Goal: Communication & Community: Answer question/provide support

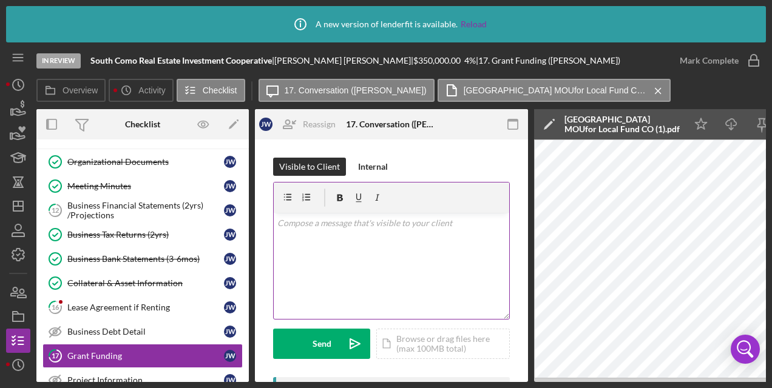
click at [416, 232] on div "v Color teal Color pink Remove color Add row above Add row below Add column bef…" at bounding box center [391, 266] width 235 height 106
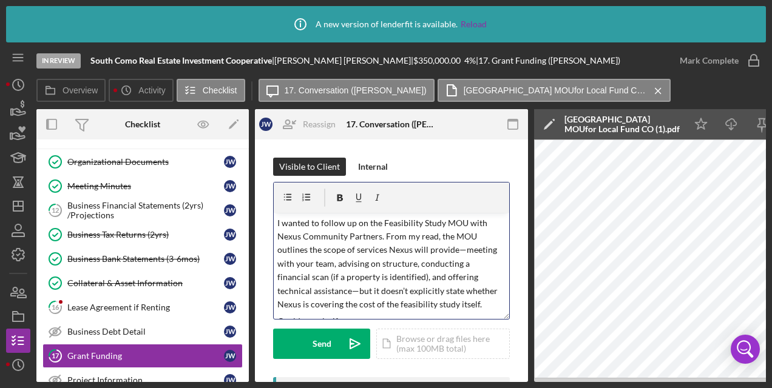
click at [382, 223] on p "I wanted to follow up on the Feasibility Study MOU with Nexus Community Partner…" at bounding box center [391, 264] width 229 height 95
click at [434, 253] on p "I wanted to follow up on the LOCAL Fund Feasibility Study MOU with Nexus Commun…" at bounding box center [391, 264] width 229 height 95
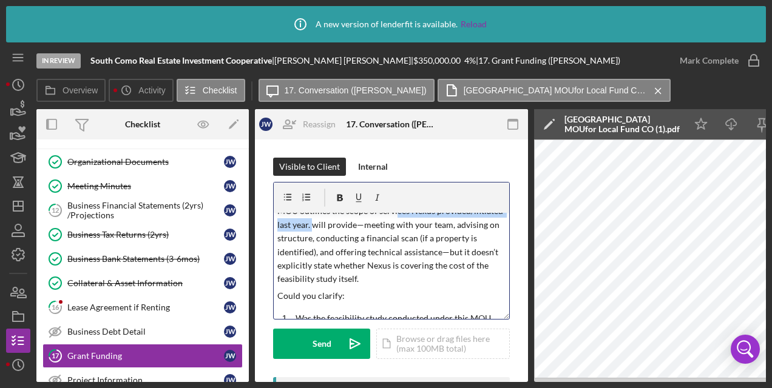
scroll to position [27, 0]
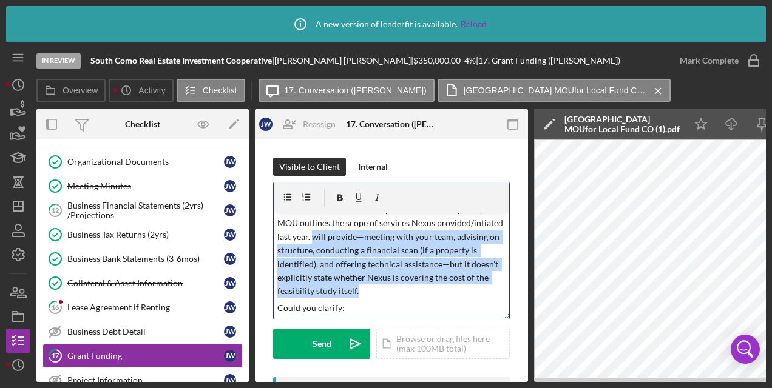
drag, startPoint x: 378, startPoint y: 263, endPoint x: 415, endPoint y: 289, distance: 44.9
click at [415, 289] on p "I wanted to follow up on the LOCAL Fund Feasibility Study MOU with Nexus Commun…" at bounding box center [391, 244] width 229 height 109
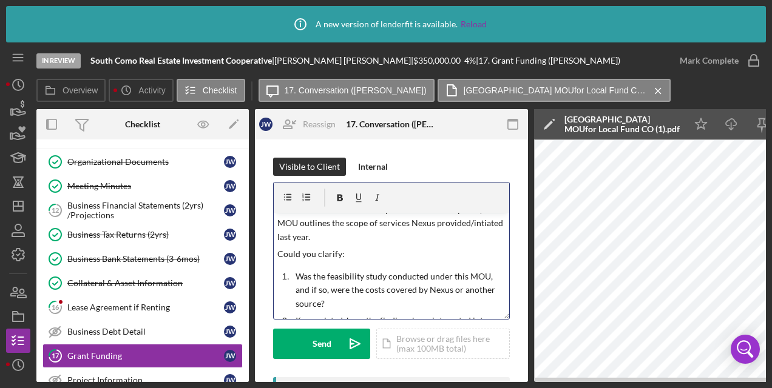
click at [351, 258] on p "Could you clarify:" at bounding box center [391, 254] width 229 height 13
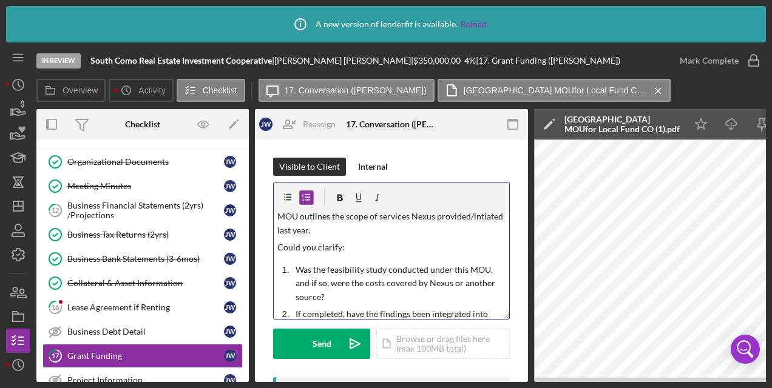
scroll to position [47, 0]
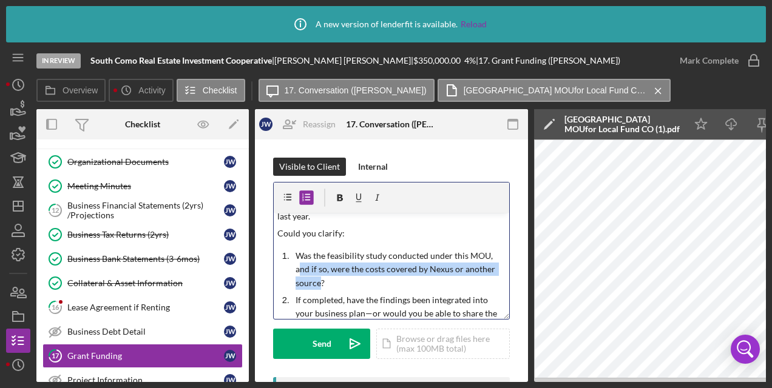
drag, startPoint x: 298, startPoint y: 269, endPoint x: 320, endPoint y: 283, distance: 25.1
click at [320, 283] on p "Was the feasibility study conducted under this MOU, and if so, were the costs c…" at bounding box center [400, 269] width 211 height 41
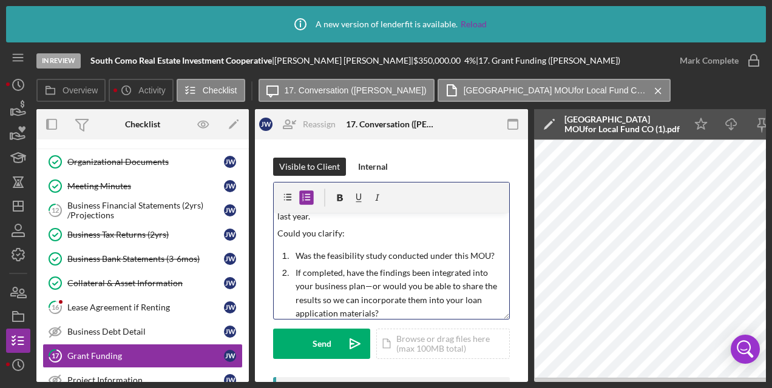
click at [334, 288] on p "If completed, have the findings been integrated into your business plan—or woul…" at bounding box center [400, 293] width 211 height 55
click at [368, 285] on p "If completed, have the findings been integrated into your business plan—or woul…" at bounding box center [400, 293] width 211 height 55
click at [376, 302] on p "If completed, have the findings been integrated into your business plan or woul…" at bounding box center [400, 293] width 211 height 55
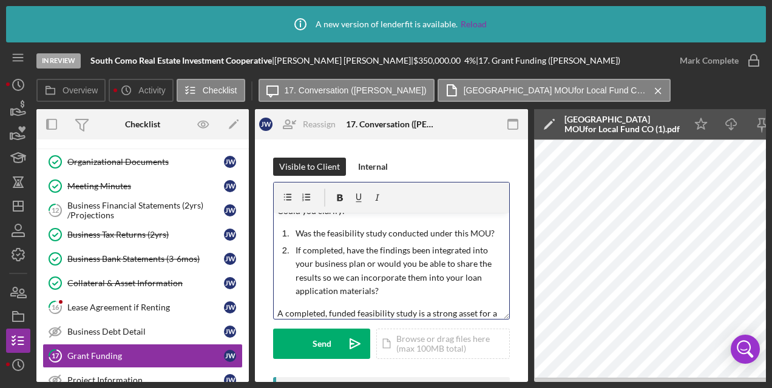
scroll to position [83, 0]
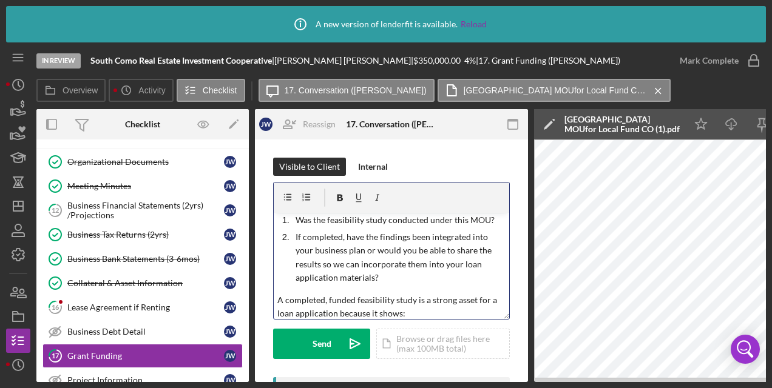
click at [373, 278] on p "If completed, have the findings been integrated into your business plan or woul…" at bounding box center [400, 258] width 211 height 55
click at [388, 295] on p "A completed, funded feasibility study is a strong asset for a loan application …" at bounding box center [391, 307] width 229 height 27
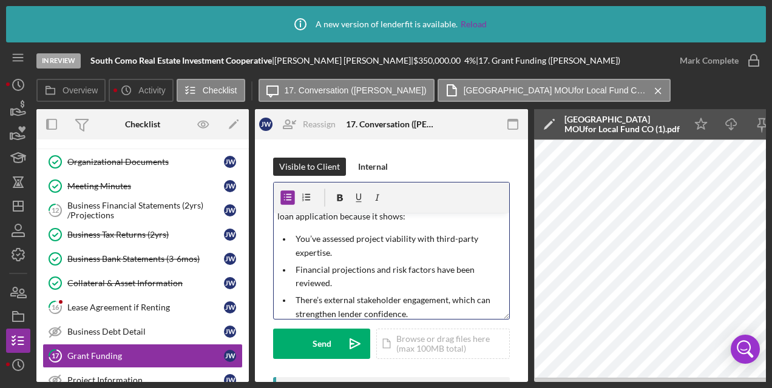
scroll to position [203, 0]
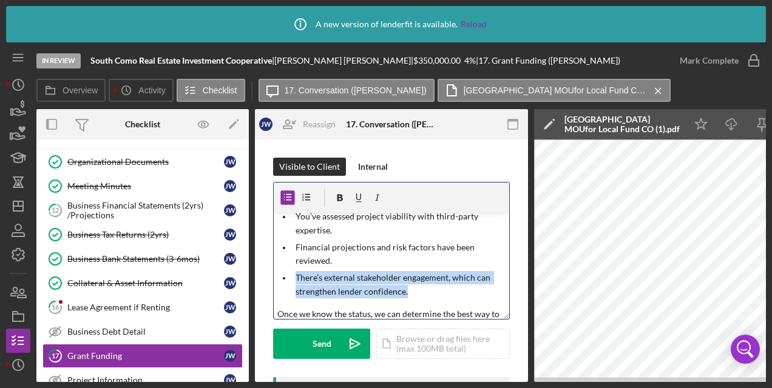
drag, startPoint x: 407, startPoint y: 291, endPoint x: 285, endPoint y: 278, distance: 122.6
click at [292, 278] on li "There’s external stakeholder engagement, which can strengthen lender confidence." at bounding box center [400, 284] width 217 height 27
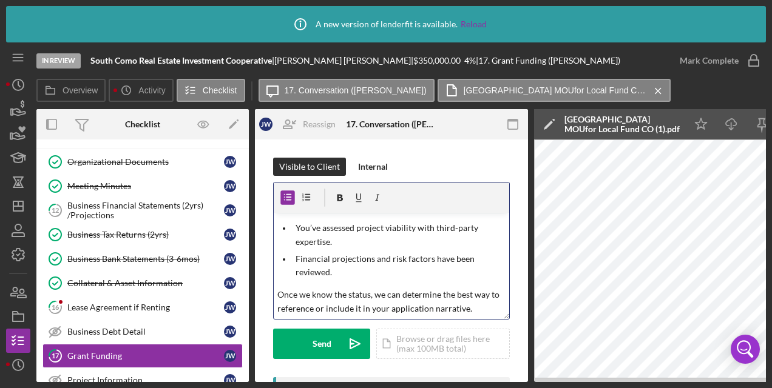
scroll to position [191, 0]
click at [490, 305] on p "Once we know the status, we can determine the best way to reference or include …" at bounding box center [391, 301] width 229 height 27
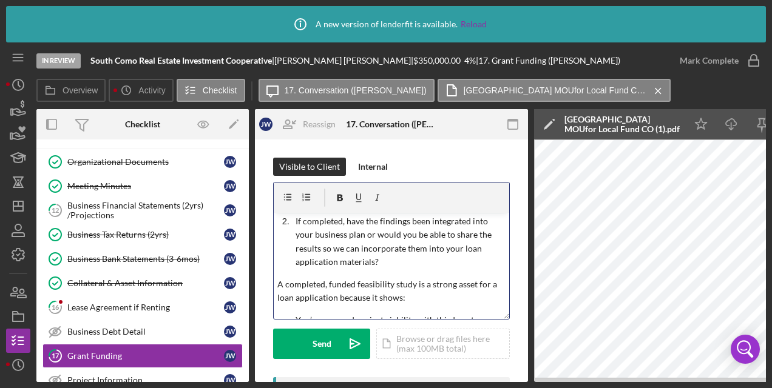
scroll to position [87, 0]
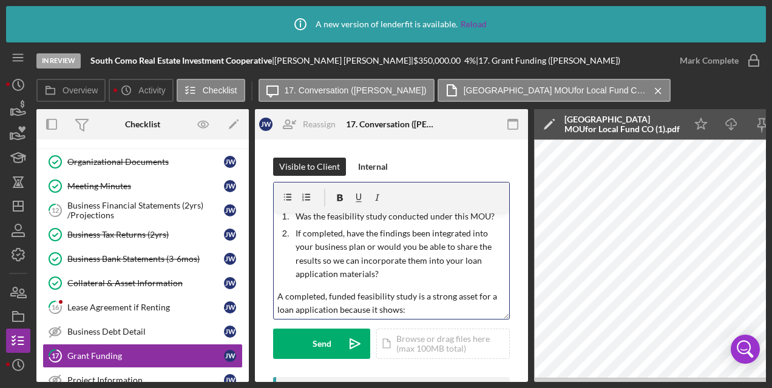
click at [399, 277] on p "If completed, have the findings been integrated into your business plan or woul…" at bounding box center [400, 254] width 211 height 55
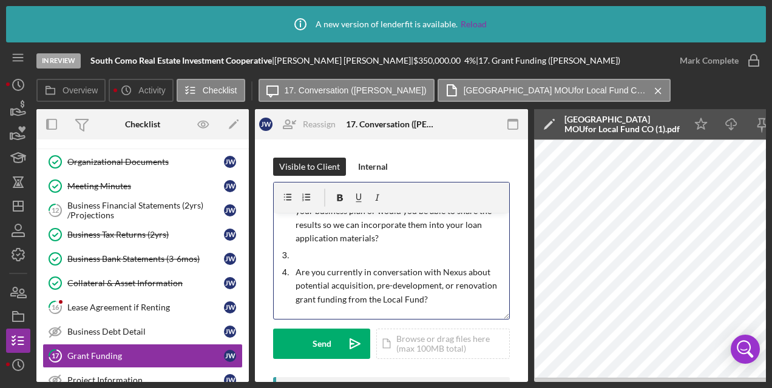
scroll to position [113, 0]
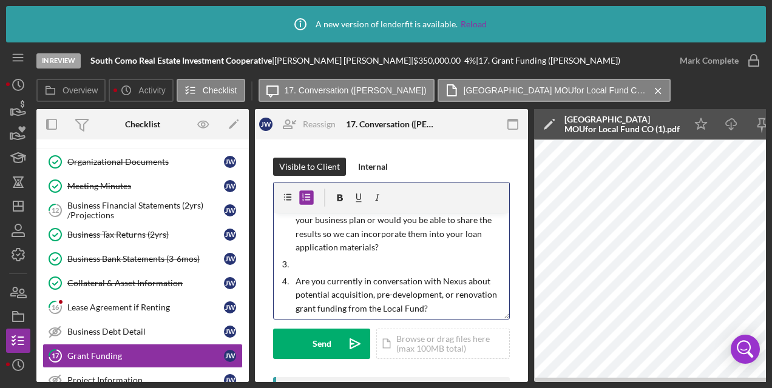
click at [294, 282] on li "Are you currently in conversation with Nexus about potential acquisition, pre-d…" at bounding box center [400, 295] width 217 height 41
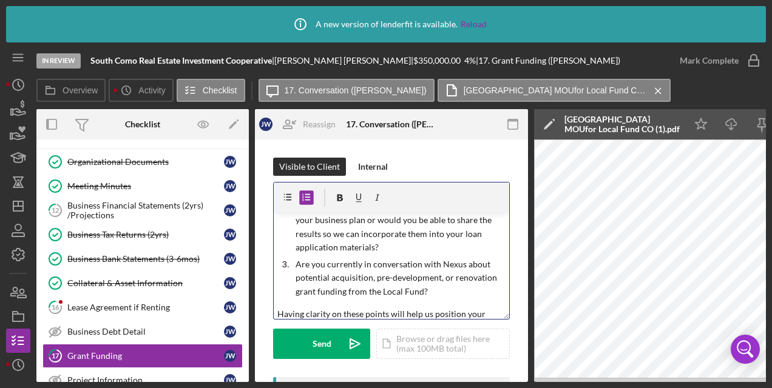
click at [401, 291] on p "Are you currently in conversation with Nexus about potential acquisition, pre-d…" at bounding box center [400, 278] width 211 height 41
drag, startPoint x: 501, startPoint y: 251, endPoint x: 502, endPoint y: 261, distance: 10.4
click at [502, 261] on div "v Color teal Color pink Remove color Add row above Add row below Add column bef…" at bounding box center [391, 266] width 235 height 106
click at [443, 287] on p "Are you currently in conversation with Nexus about potential acquisition, pre-d…" at bounding box center [400, 278] width 211 height 41
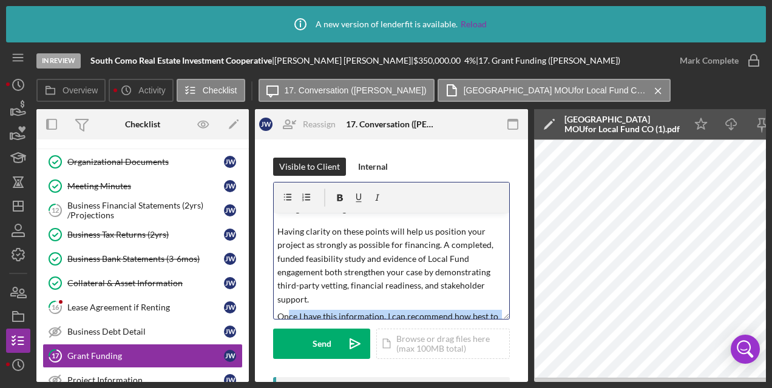
scroll to position [255, 0]
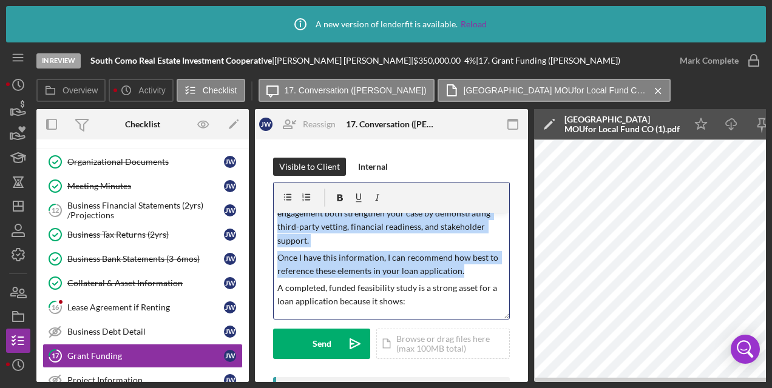
drag, startPoint x: 474, startPoint y: 260, endPoint x: 273, endPoint y: 220, distance: 204.8
click at [273, 220] on div "v Color teal Color pink Remove color Add row above Add row below Add column bef…" at bounding box center [391, 251] width 237 height 138
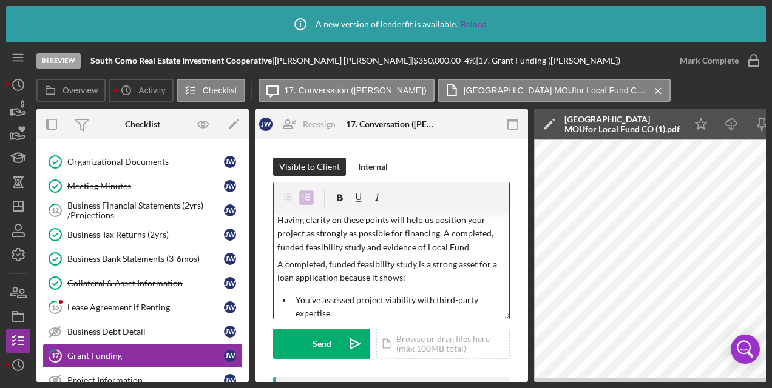
scroll to position [161, 0]
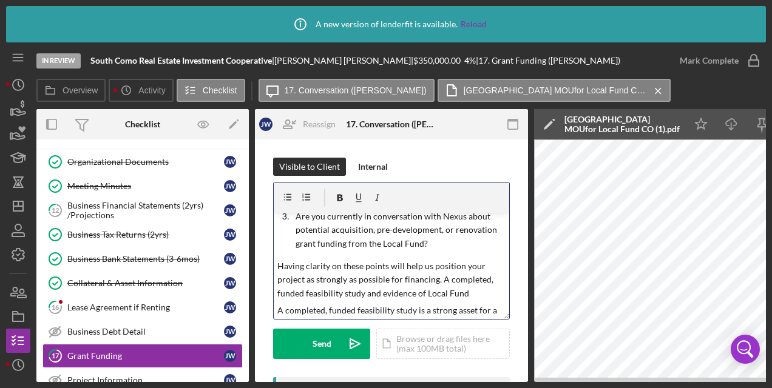
drag, startPoint x: 467, startPoint y: 217, endPoint x: 278, endPoint y: 267, distance: 195.1
click at [278, 267] on p "Having clarity on these points will help us position your project as strongly a…" at bounding box center [391, 280] width 229 height 41
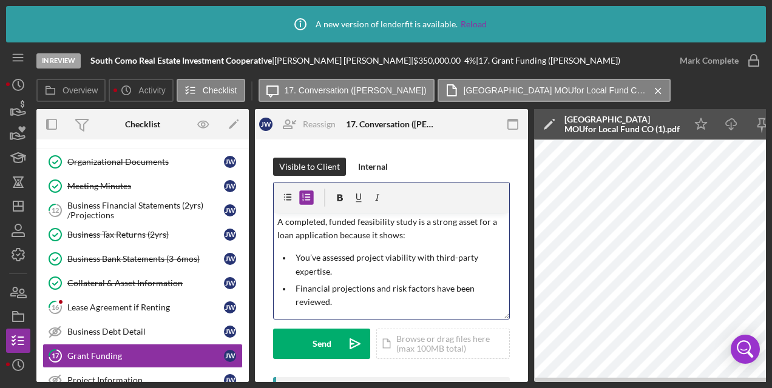
scroll to position [235, 0]
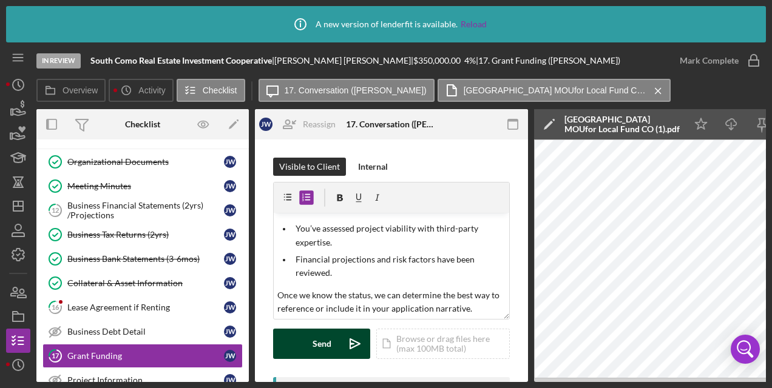
click at [320, 342] on div "Send" at bounding box center [321, 344] width 19 height 30
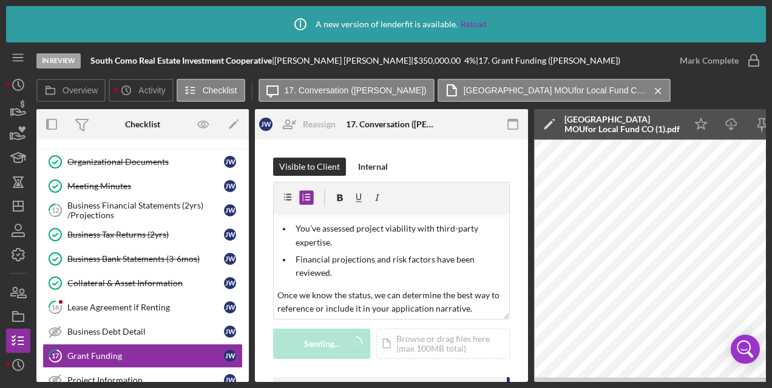
scroll to position [0, 0]
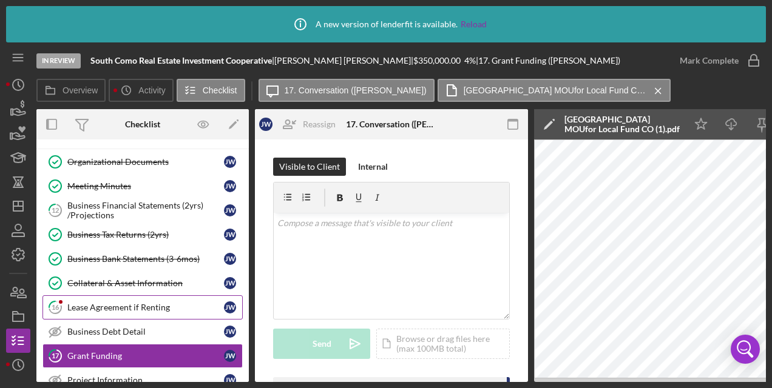
click at [141, 306] on div "Lease Agreement if Renting" at bounding box center [145, 308] width 157 height 10
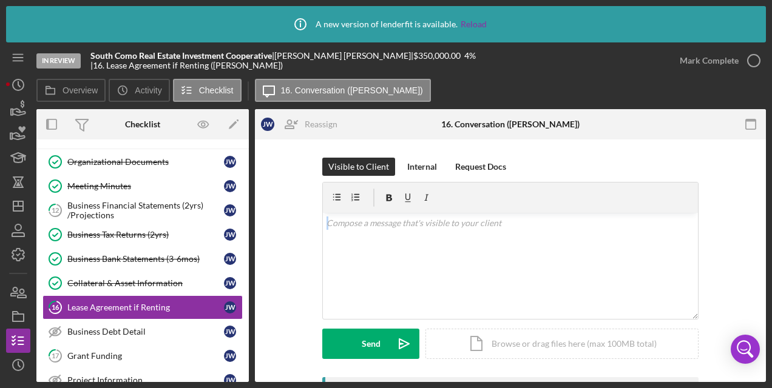
drag, startPoint x: 768, startPoint y: 189, endPoint x: 772, endPoint y: 257, distance: 68.7
click at [771, 257] on html "Icon/Info A new version of lenderfit is available. Reload In Review South Como …" at bounding box center [386, 194] width 772 height 388
drag, startPoint x: 772, startPoint y: 257, endPoint x: 734, endPoint y: 155, distance: 108.9
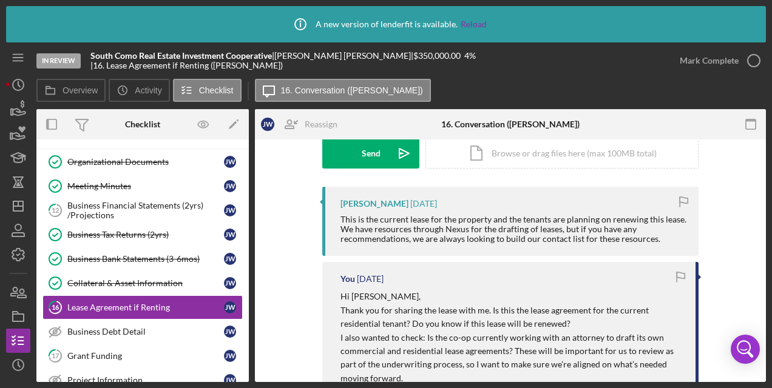
scroll to position [191, 0]
drag, startPoint x: 761, startPoint y: 246, endPoint x: 760, endPoint y: 198, distance: 48.5
click at [760, 198] on div "Visible to Client Internal Request Docs v Color teal Color pink Remove color Ad…" at bounding box center [510, 309] width 511 height 723
drag, startPoint x: 760, startPoint y: 198, endPoint x: 741, endPoint y: 265, distance: 69.3
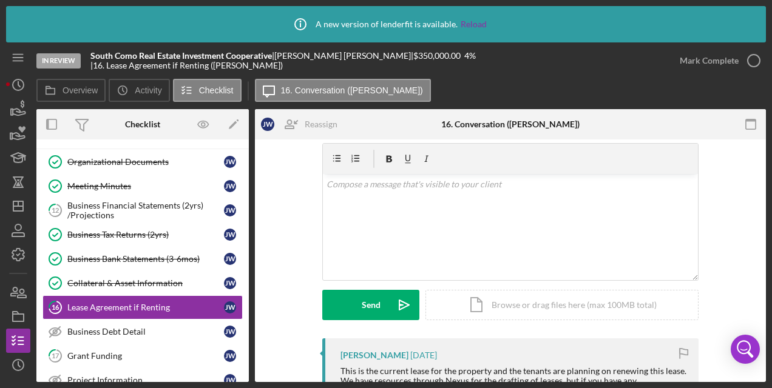
scroll to position [16, 0]
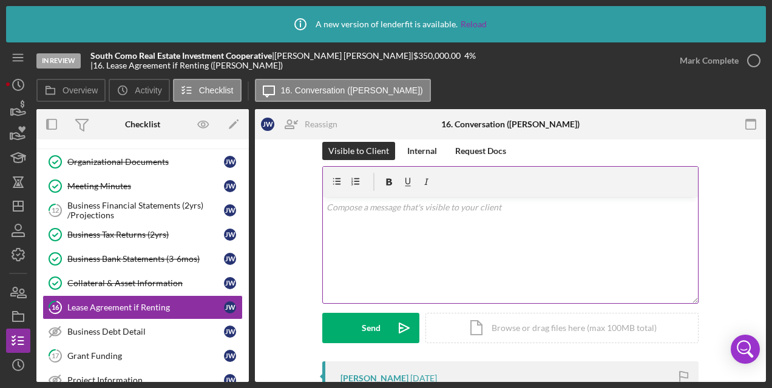
click at [639, 222] on div "v Color teal Color pink Remove color Add row above Add row below Add column bef…" at bounding box center [510, 250] width 375 height 106
drag, startPoint x: 396, startPoint y: 206, endPoint x: 373, endPoint y: 206, distance: 23.1
click at [373, 206] on p "We will need copies of the residential and commercial leases" at bounding box center [510, 207] width 368 height 13
click at [578, 206] on p "We will need drafts of the residential and commercial leases" at bounding box center [510, 207] width 368 height 13
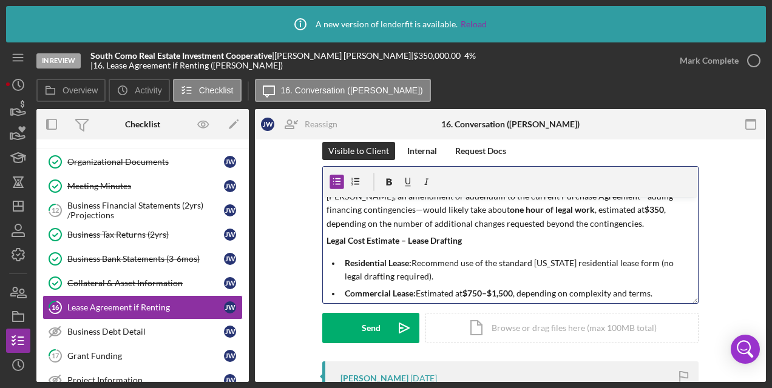
scroll to position [30, 0]
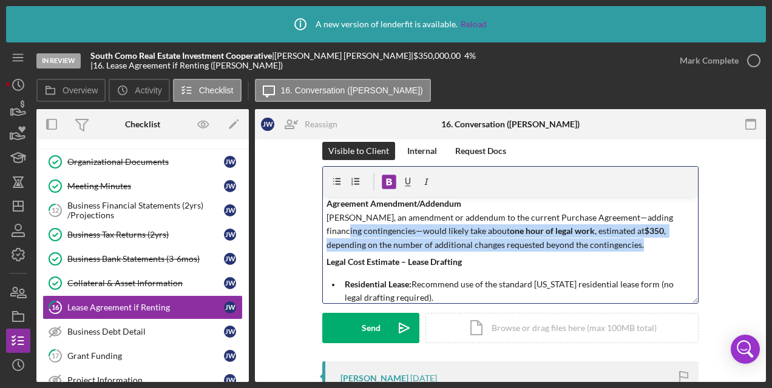
drag, startPoint x: 692, startPoint y: 241, endPoint x: 692, endPoint y: 221, distance: 20.6
click at [692, 221] on div "v Color teal Color pink Remove color Add row above Add row below Add column bef…" at bounding box center [510, 250] width 375 height 106
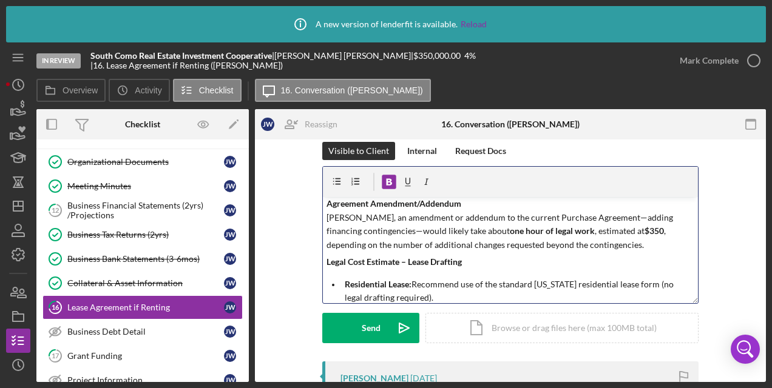
click at [575, 220] on p "We will need drafts of the residential and commercial leases you would use for …" at bounding box center [510, 210] width 368 height 81
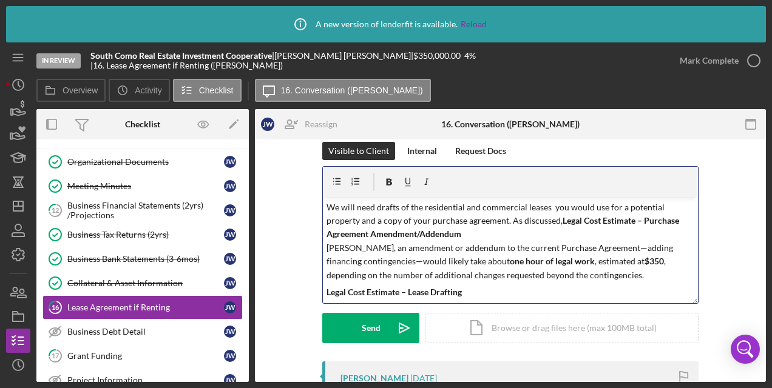
click at [558, 221] on strong "Legal Cost Estimate – Purchase Agreement Amendment/Addendum" at bounding box center [503, 227] width 354 height 24
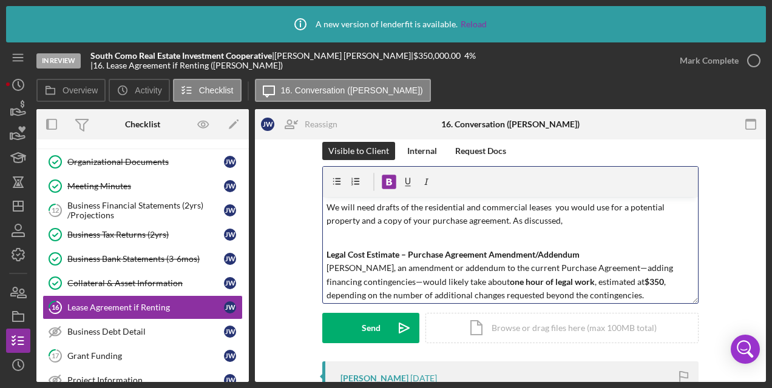
click at [558, 221] on p "We will need drafts of the residential and commercial leases you would use for …" at bounding box center [510, 214] width 368 height 27
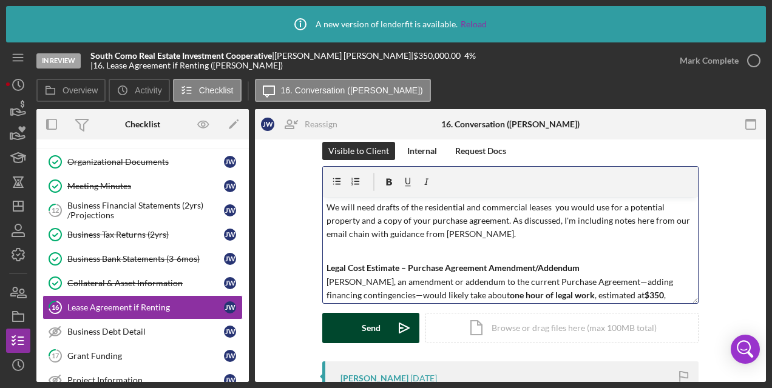
click at [349, 329] on button "Send Icon/icon-invite-send" at bounding box center [370, 328] width 97 height 30
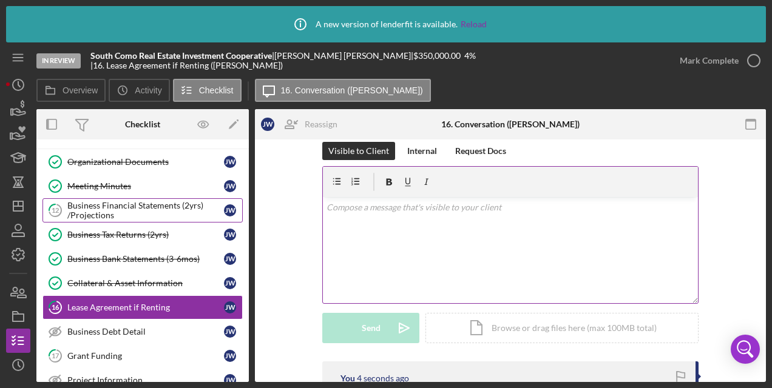
click at [153, 208] on div "Business Financial Statements (2yrs) /Projections" at bounding box center [145, 210] width 157 height 19
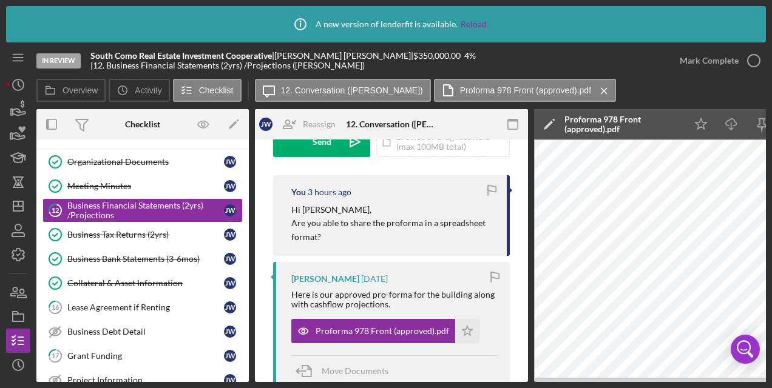
scroll to position [204, 0]
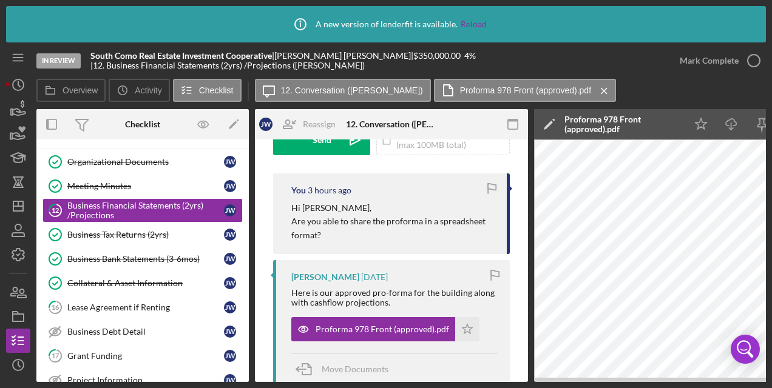
drag, startPoint x: 523, startPoint y: 196, endPoint x: 523, endPoint y: 187, distance: 9.1
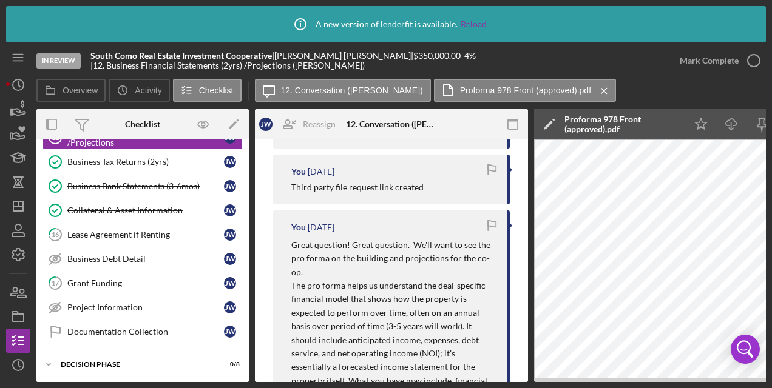
scroll to position [814, 0]
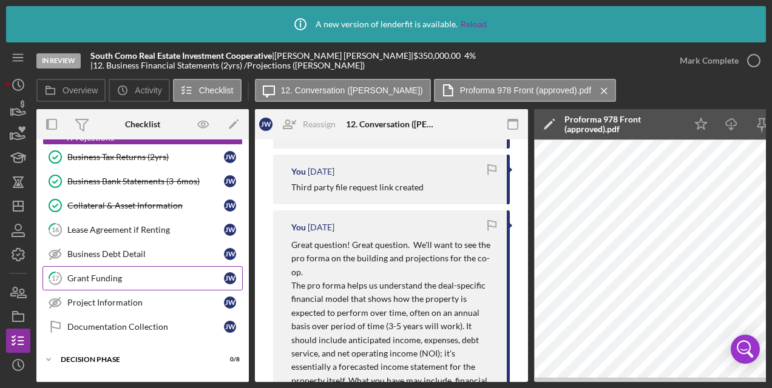
click at [130, 272] on link "17 Grant Funding [PERSON_NAME]" at bounding box center [142, 278] width 200 height 24
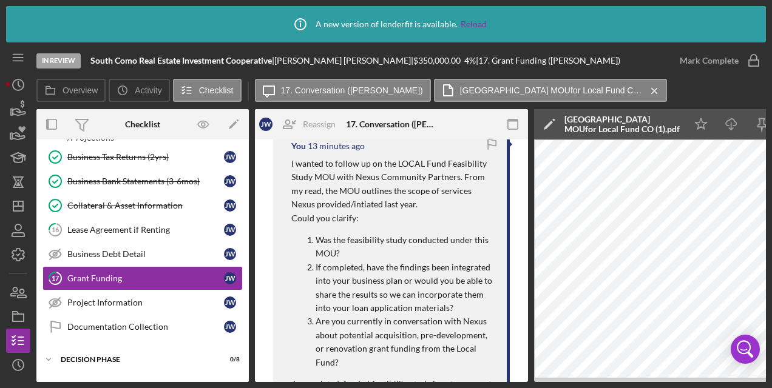
scroll to position [281, 0]
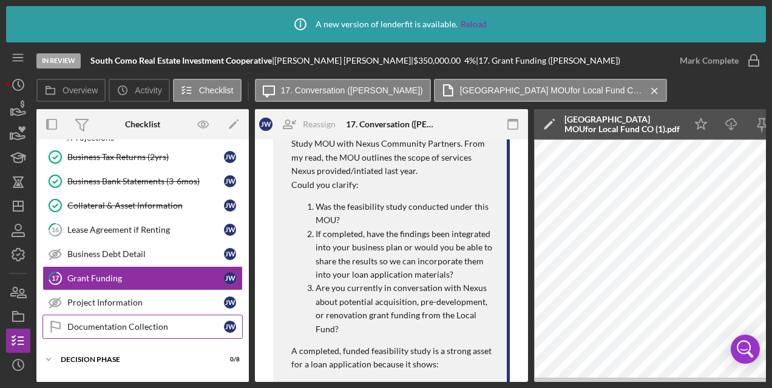
click at [124, 325] on div "Documentation Collection" at bounding box center [145, 327] width 157 height 10
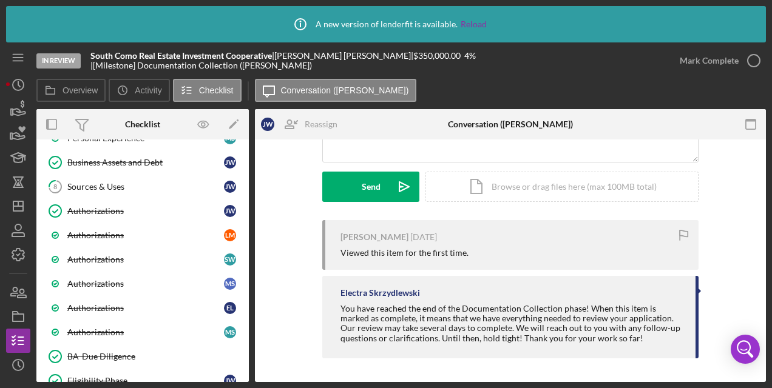
scroll to position [414, 0]
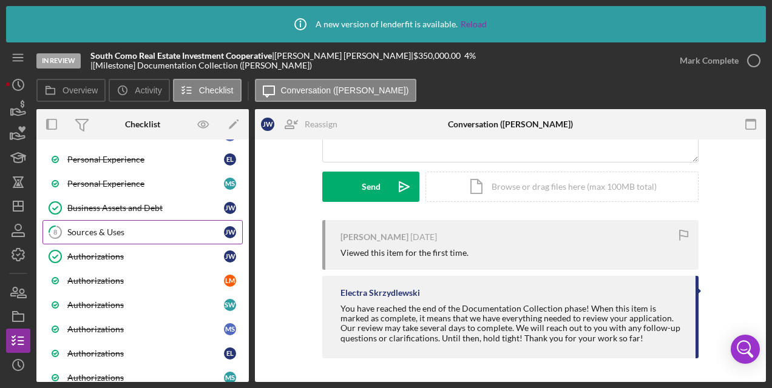
click at [106, 231] on div "Sources & Uses" at bounding box center [145, 233] width 157 height 10
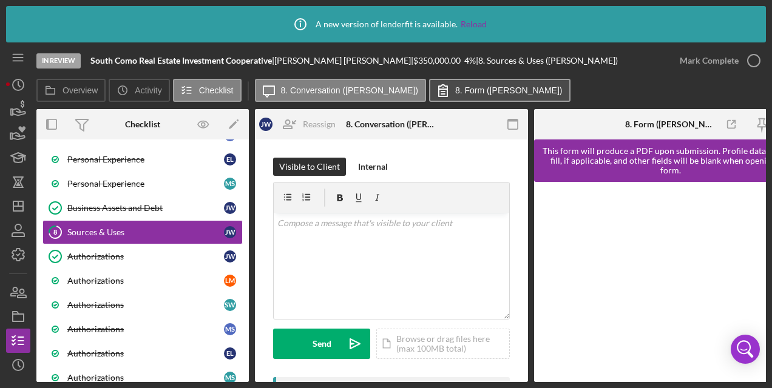
click at [462, 89] on label "8. Form ([PERSON_NAME])" at bounding box center [508, 91] width 107 height 10
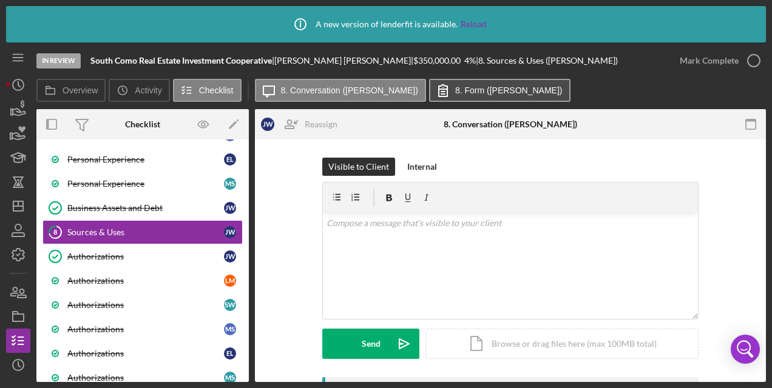
click at [488, 84] on button "8. Form ([PERSON_NAME])" at bounding box center [499, 90] width 141 height 23
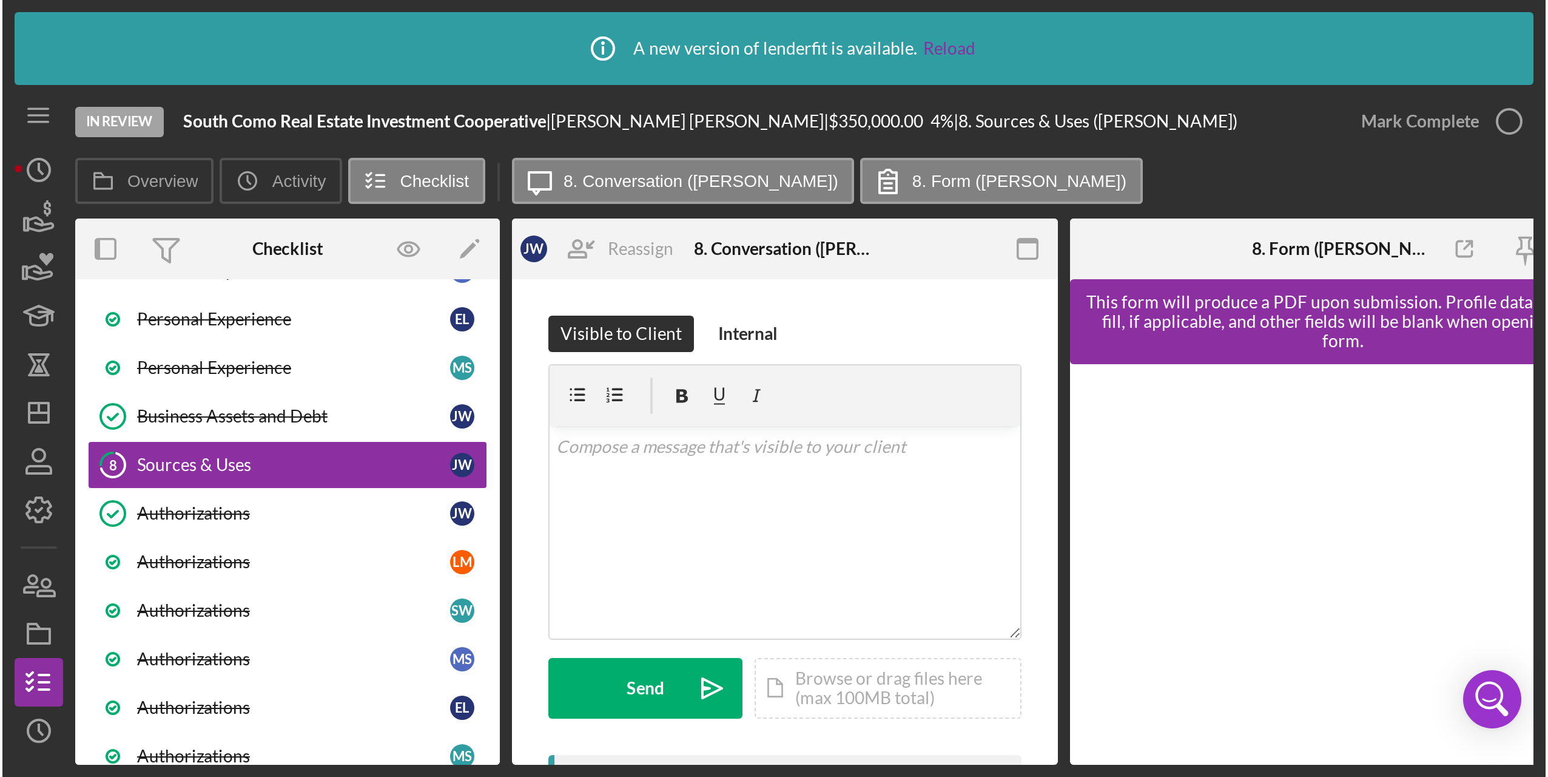
scroll to position [0, 41]
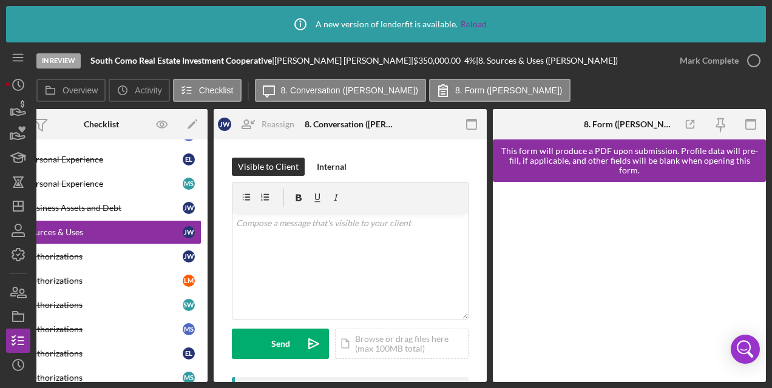
click at [503, 246] on div at bounding box center [629, 282] width 273 height 200
click at [512, 121] on div at bounding box center [538, 124] width 91 height 30
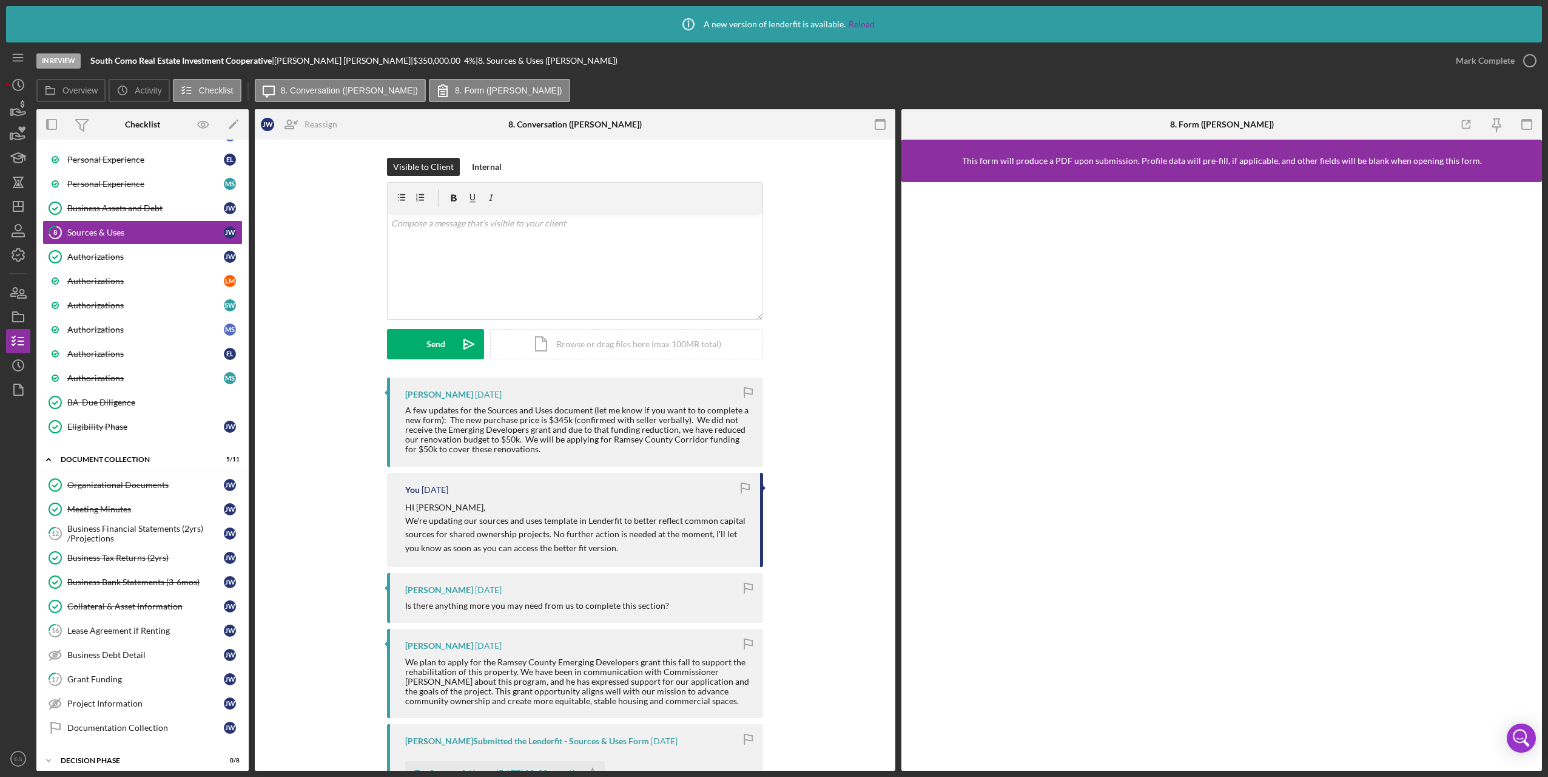
scroll to position [0, 0]
